Goal: Navigation & Orientation: Find specific page/section

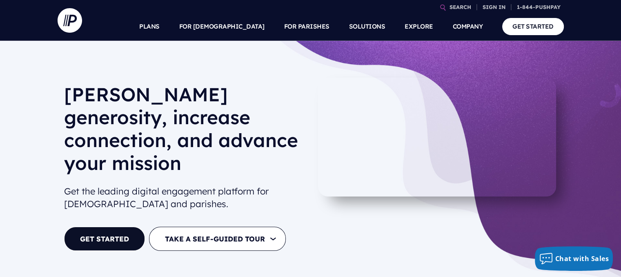
click at [527, 22] on link "GET STARTED" at bounding box center [533, 26] width 62 height 17
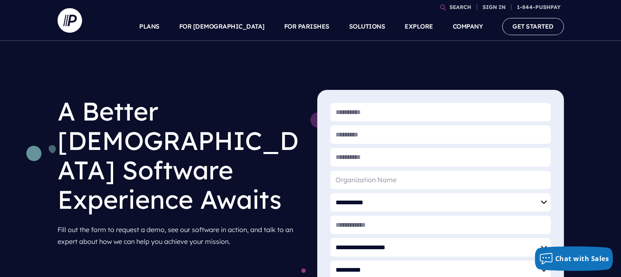
click at [294, 87] on div "**********" at bounding box center [310, 208] width 621 height 334
click at [580, 67] on div "**********" at bounding box center [310, 208] width 621 height 334
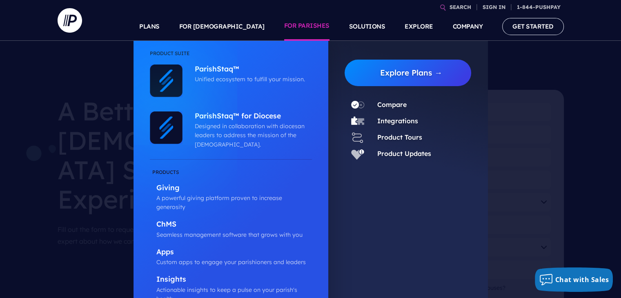
click at [310, 22] on link "FOR PARISHES" at bounding box center [306, 26] width 45 height 29
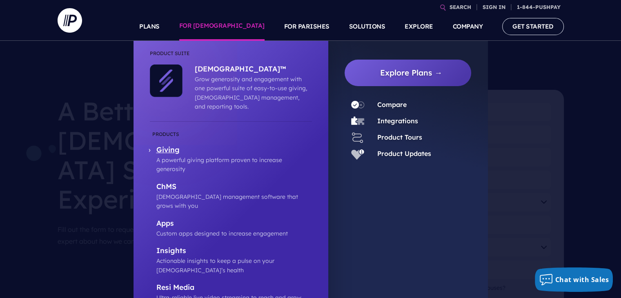
click at [217, 155] on p "A powerful giving platform proven to increase generosity" at bounding box center [233, 164] width 155 height 18
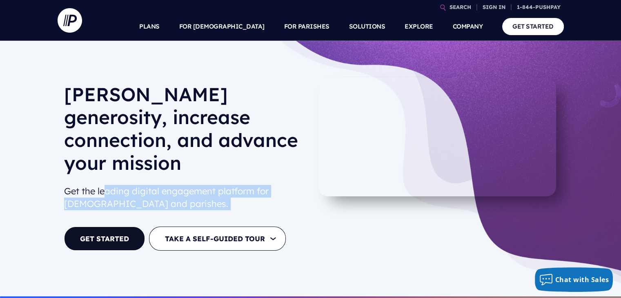
drag, startPoint x: 0, startPoint y: 0, endPoint x: 80, endPoint y: 241, distance: 254.3
click at [80, 241] on div "[PERSON_NAME] generosity, increase connection, and advance your mission Get the…" at bounding box center [310, 168] width 621 height 255
click at [110, 227] on link "GET STARTED" at bounding box center [104, 239] width 81 height 24
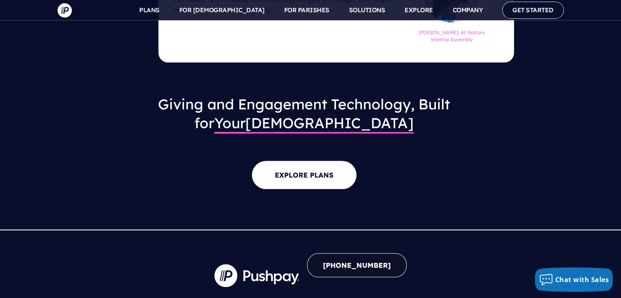
scroll to position [826, 0]
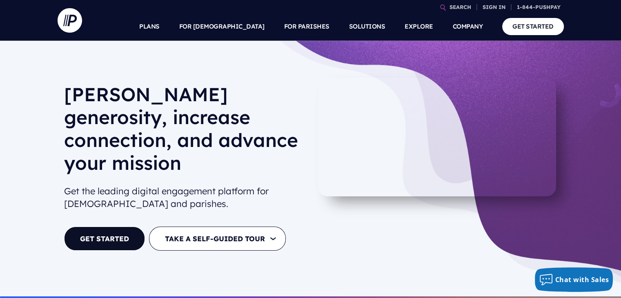
click at [486, 138] on video at bounding box center [437, 137] width 238 height 119
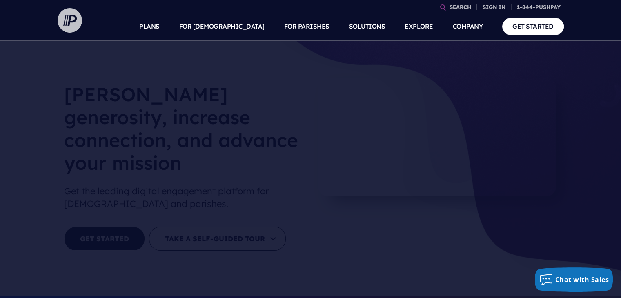
click at [62, 28] on img at bounding box center [70, 20] width 24 height 24
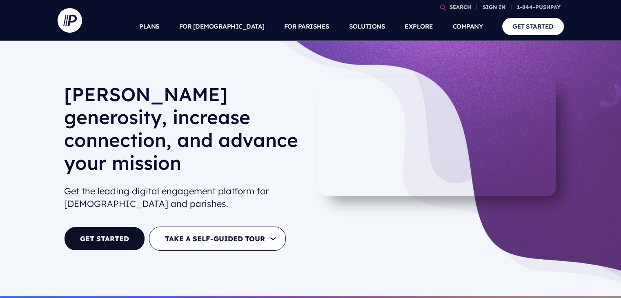
click at [62, 28] on img at bounding box center [70, 20] width 24 height 24
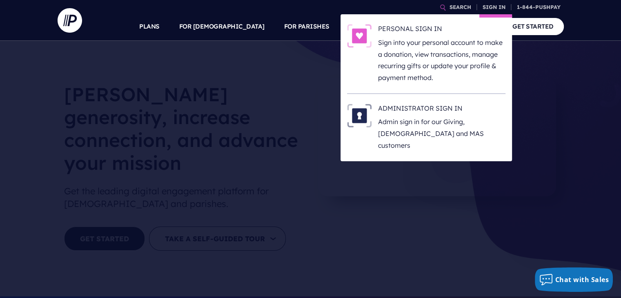
drag, startPoint x: 407, startPoint y: 10, endPoint x: 511, endPoint y: 13, distance: 104.1
click at [511, 12] on ul "SEARCH SIGN IN PERSONAL SIGN IN" at bounding box center [326, 6] width 473 height 12
click at [398, 113] on h6 "ADMINISTRATOR SIGN IN" at bounding box center [441, 110] width 127 height 12
